Goal: Find specific page/section: Find specific page/section

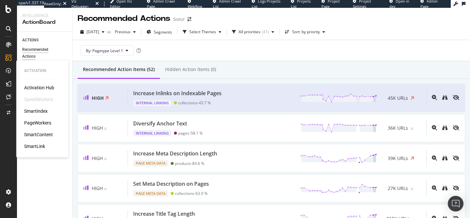
click at [40, 111] on div "SmartIndex" at bounding box center [35, 111] width 23 height 7
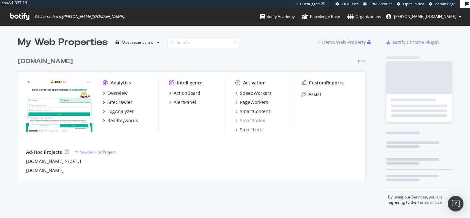
scroll to position [128, 348]
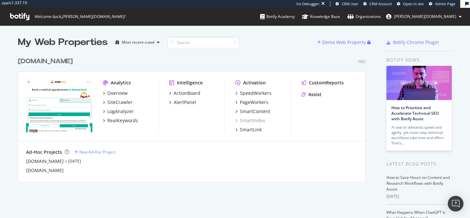
click at [212, 114] on div "Intelligence ActionBoard AlertPanel" at bounding box center [196, 106] width 55 height 53
click at [252, 95] on div "SpeedWorkers" at bounding box center [256, 93] width 32 height 7
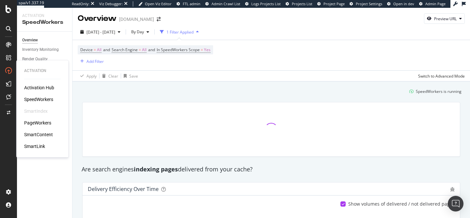
click at [39, 112] on div "SmartIndex" at bounding box center [35, 111] width 23 height 7
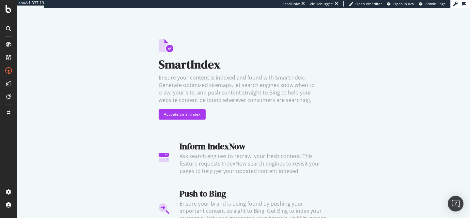
click at [104, 77] on div "SmartIndex Ensure your content is indexed and found with SmartIndex. Generate o…" at bounding box center [243, 113] width 453 height 210
